Goal: Register for event/course

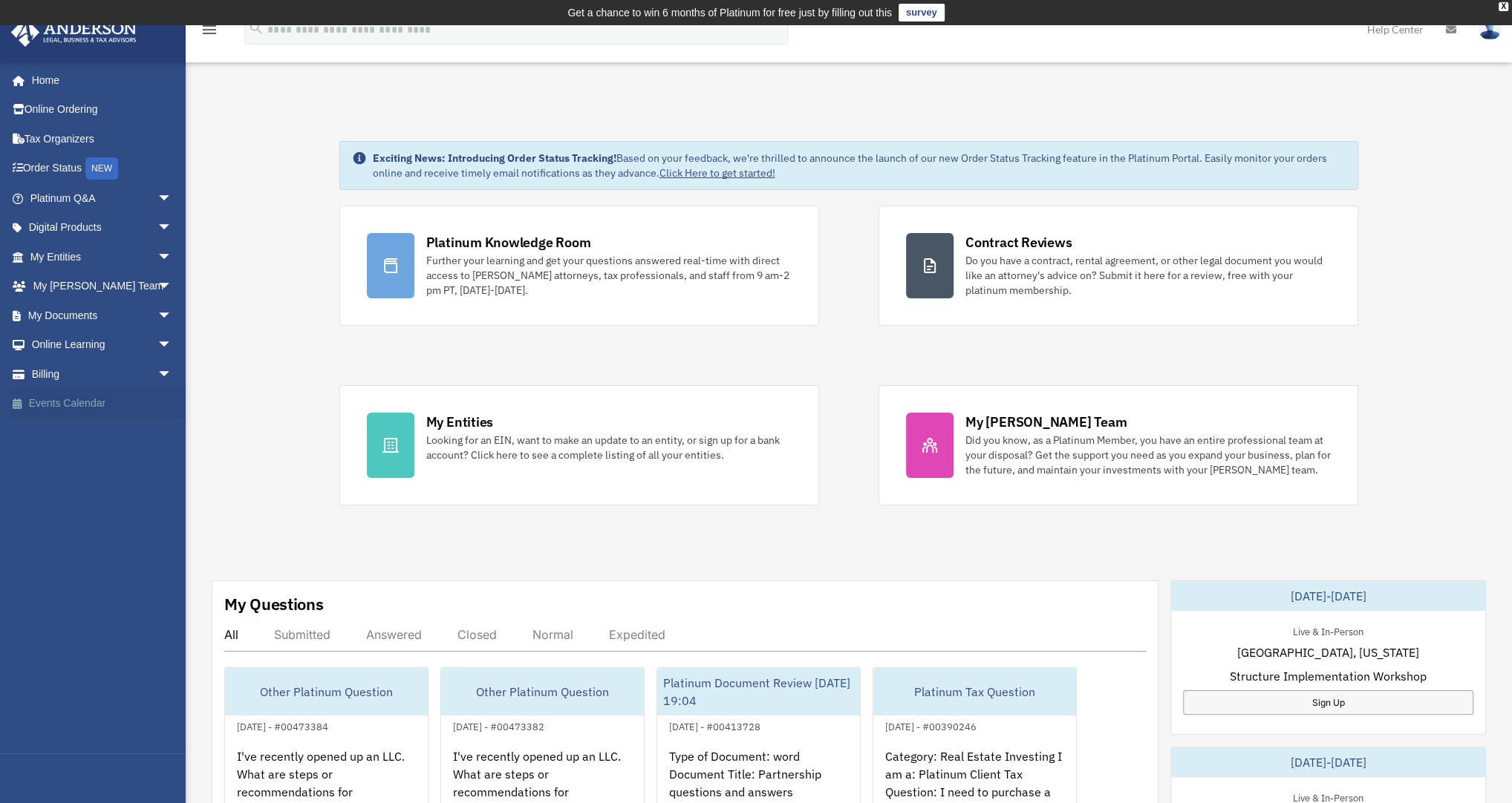
click at [61, 407] on link "Events Calendar" at bounding box center [102, 403] width 184 height 29
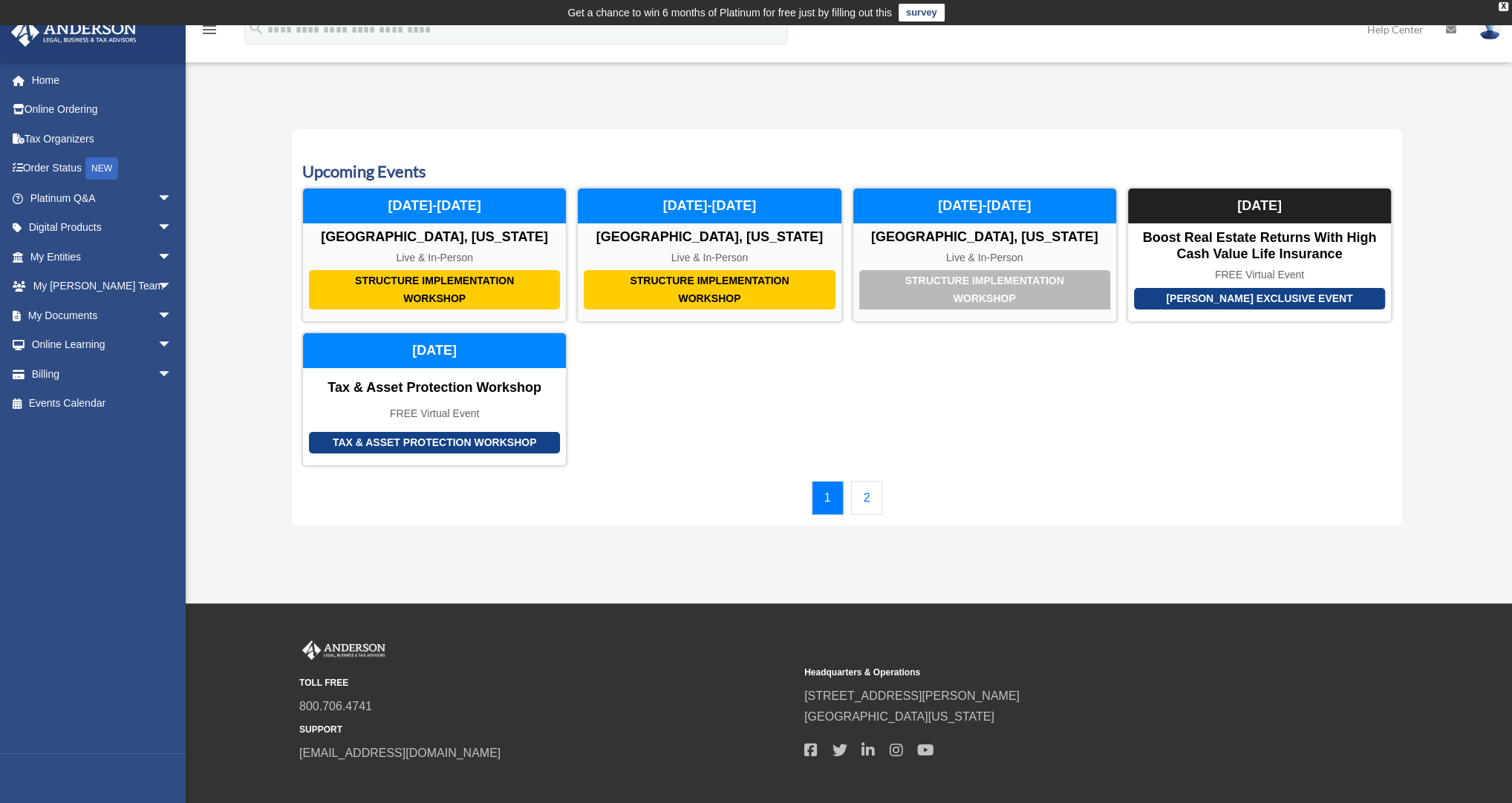
click at [866, 492] on link "2" at bounding box center [867, 498] width 32 height 34
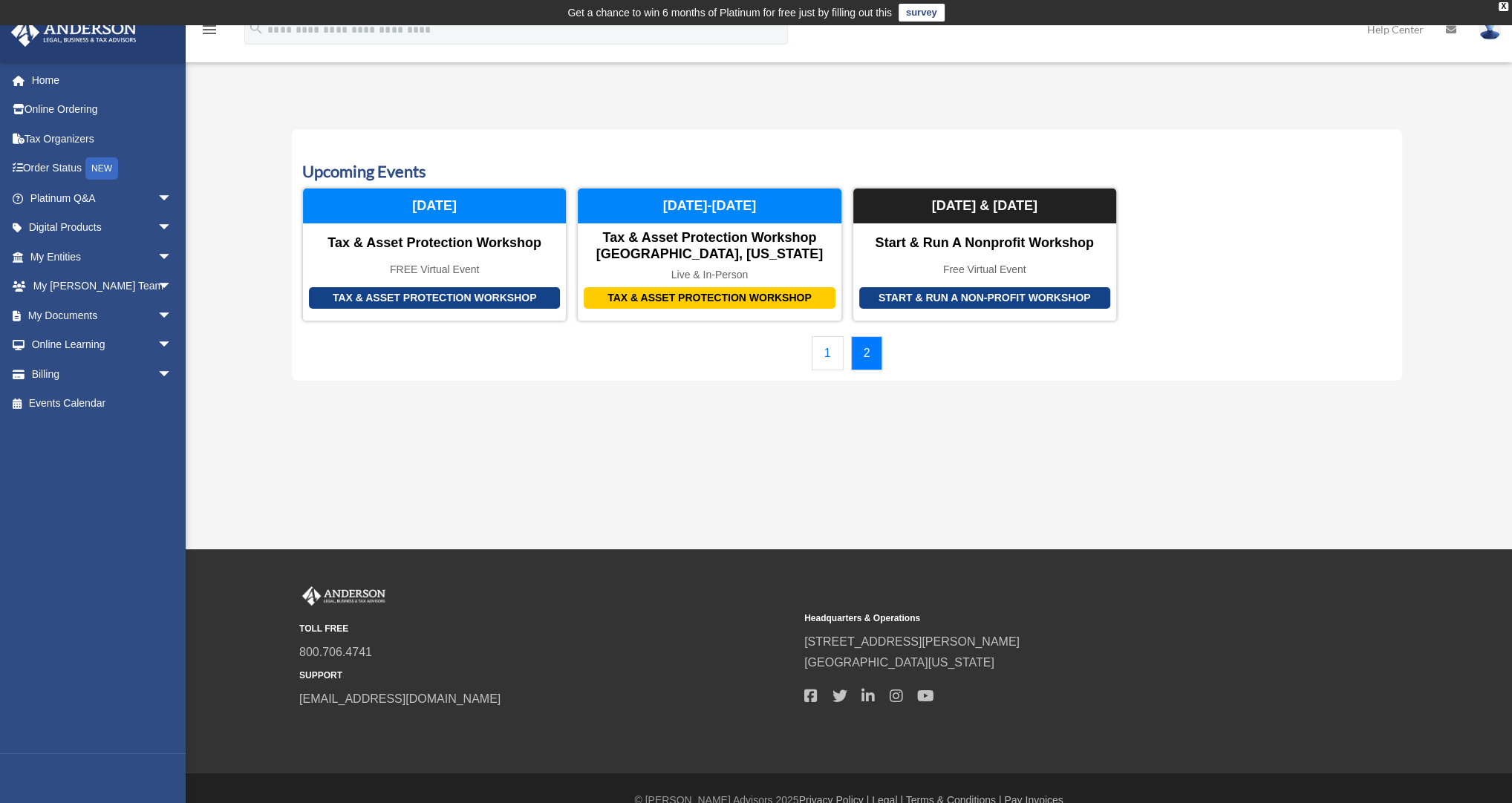
click at [822, 351] on link "1" at bounding box center [828, 353] width 32 height 34
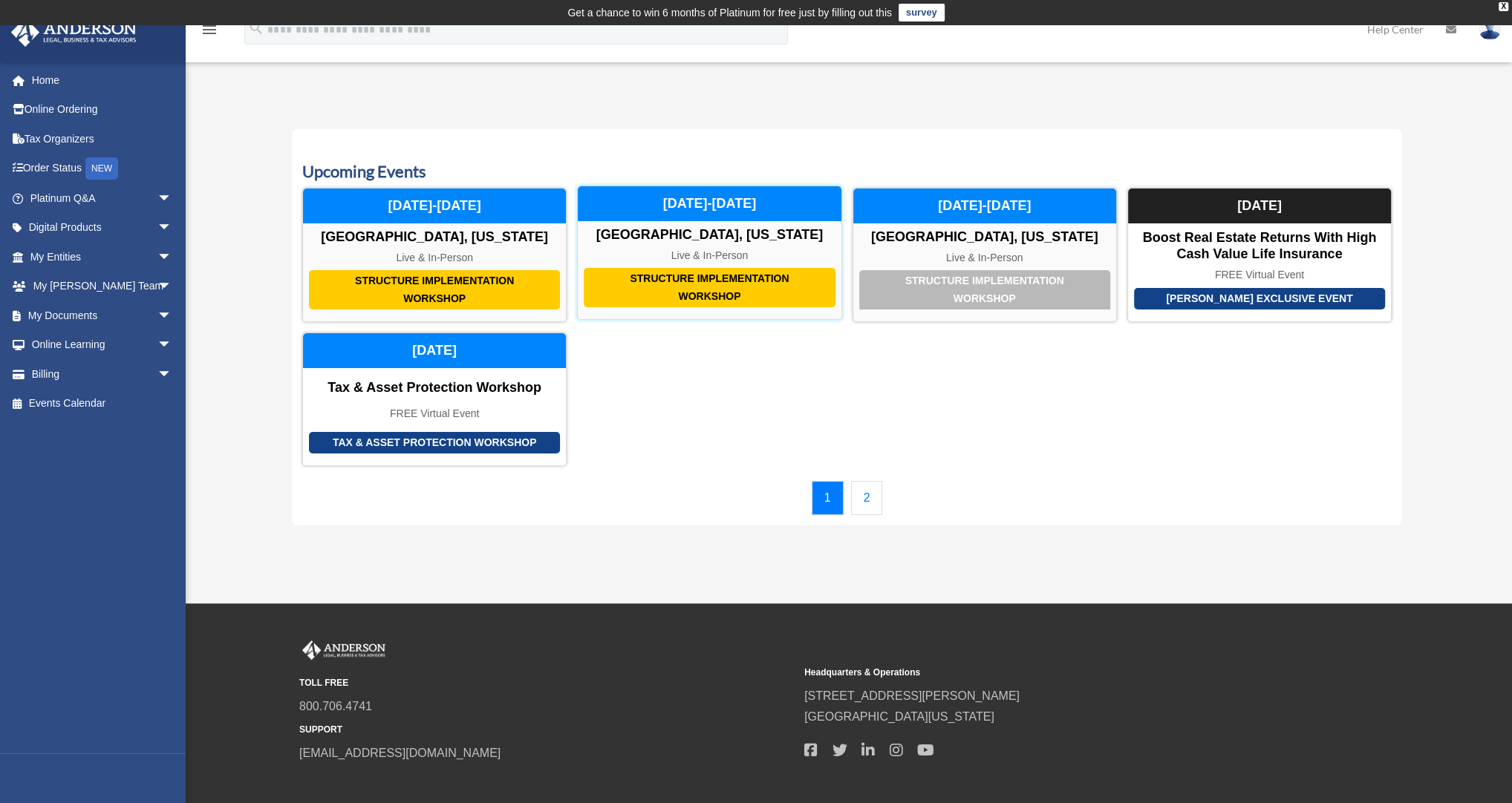
click at [654, 286] on div "Structure Implementation Workshop" at bounding box center [709, 287] width 251 height 39
